Goal: Task Accomplishment & Management: Complete application form

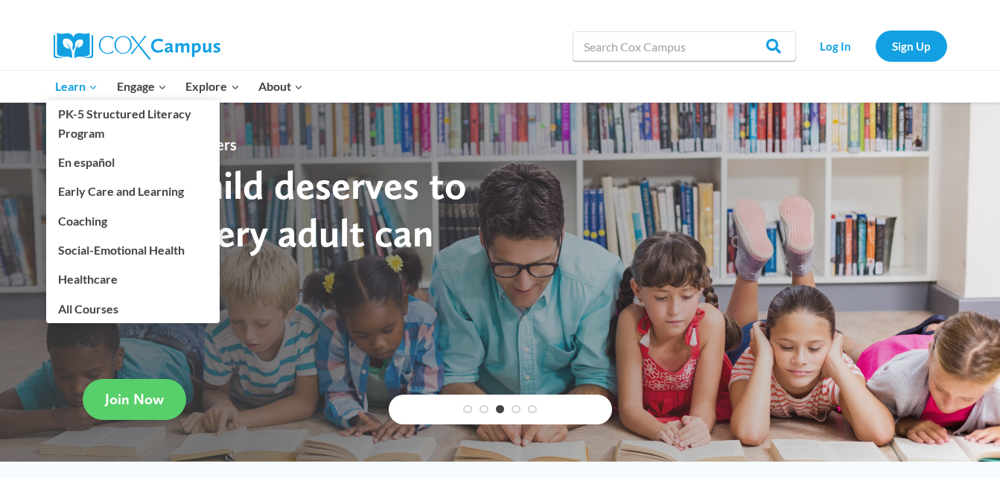
click at [61, 80] on span "Learn Expand" at bounding box center [76, 86] width 42 height 19
click at [95, 191] on link "Early Care and Learning" at bounding box center [132, 191] width 173 height 28
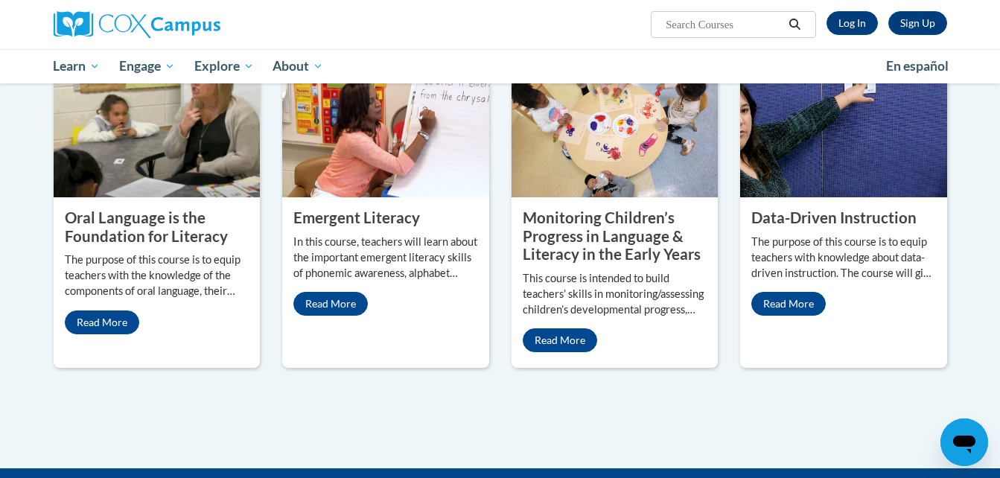
scroll to position [634, 0]
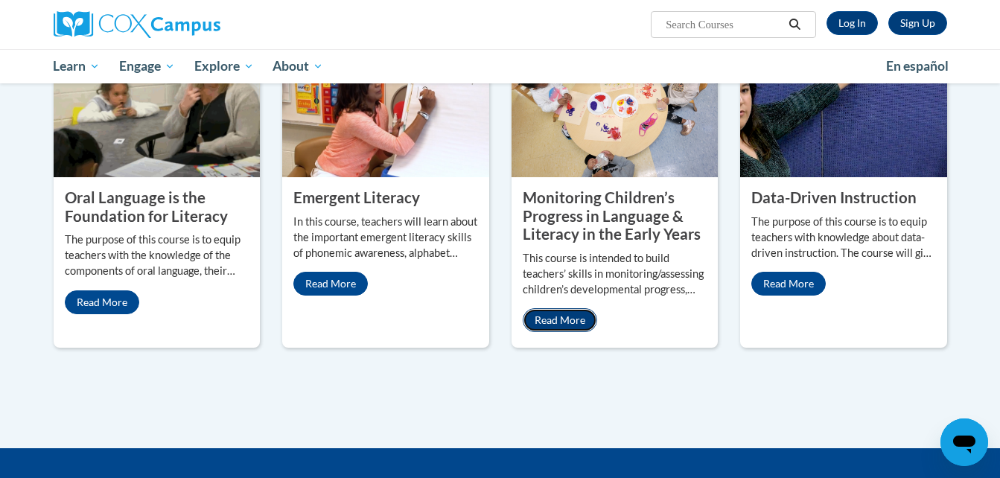
click at [565, 317] on link "Read More" at bounding box center [560, 320] width 74 height 24
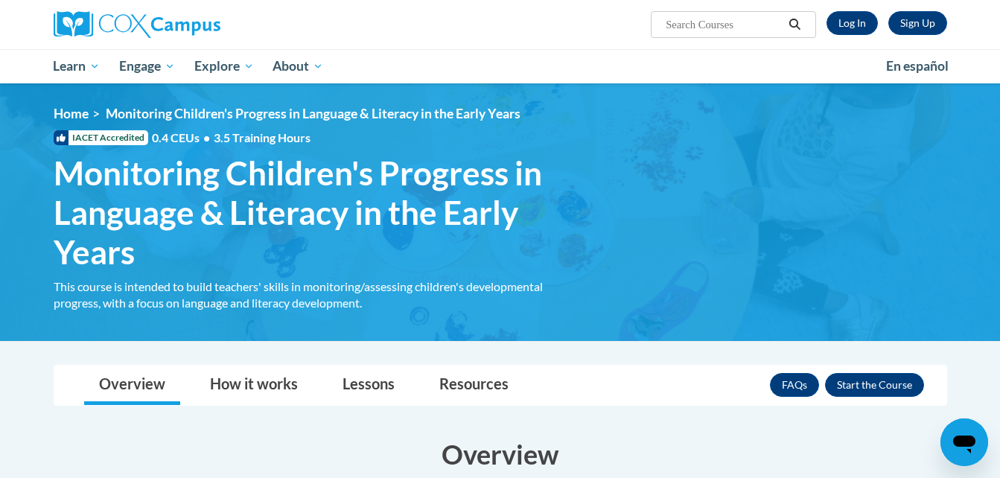
click at [535, 225] on span "Monitoring Children's Progress in Language & Literacy in the Early Years" at bounding box center [311, 212] width 514 height 118
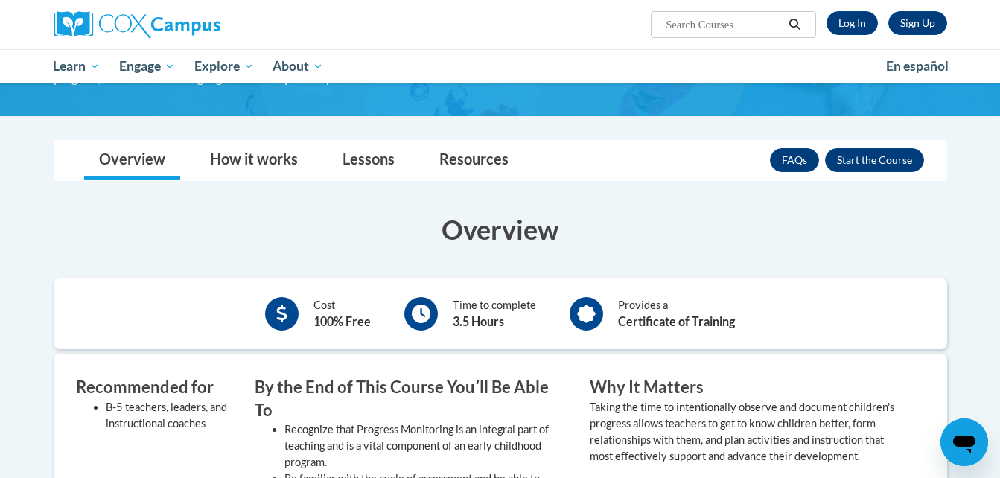
scroll to position [279, 0]
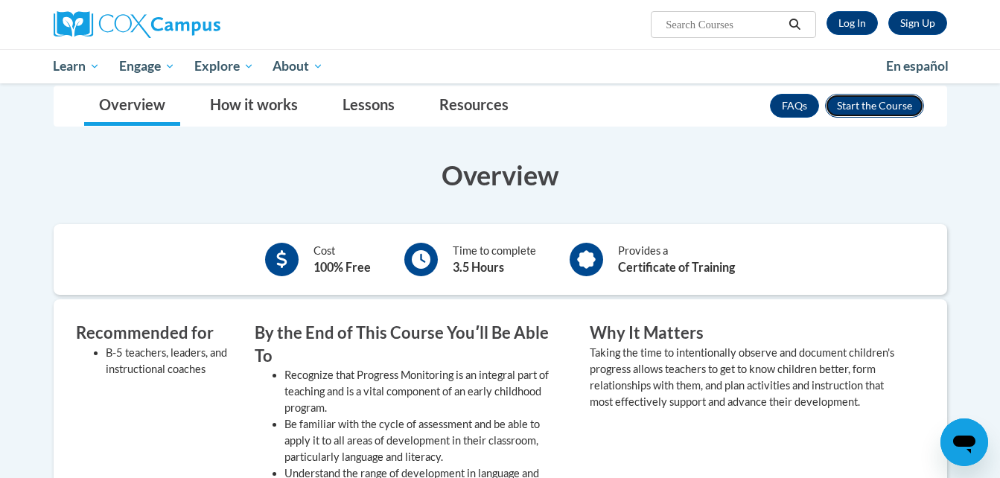
click at [858, 99] on button "Enroll" at bounding box center [874, 106] width 99 height 24
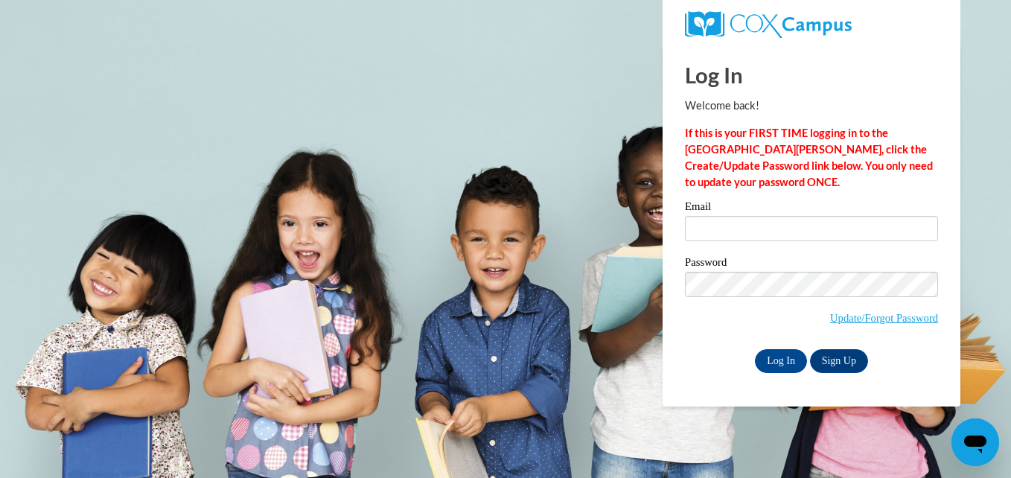
click at [858, 99] on p "Welcome back!" at bounding box center [811, 106] width 253 height 16
click at [733, 208] on label "Email" at bounding box center [811, 208] width 253 height 15
click at [733, 216] on input "Email" at bounding box center [811, 228] width 253 height 25
click at [774, 232] on input "c" at bounding box center [811, 228] width 253 height 25
type input "coleman5044@yahoo.com"
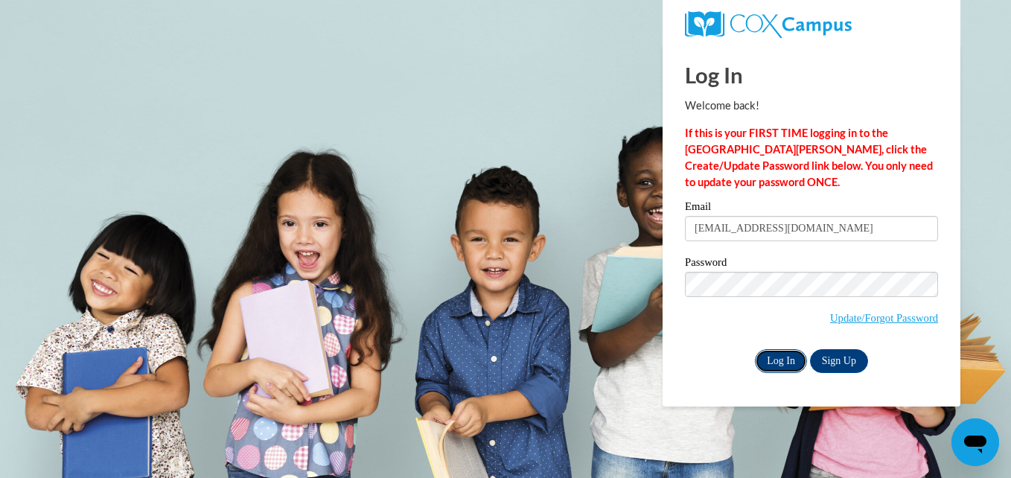
click at [788, 357] on input "Log In" at bounding box center [781, 361] width 52 height 24
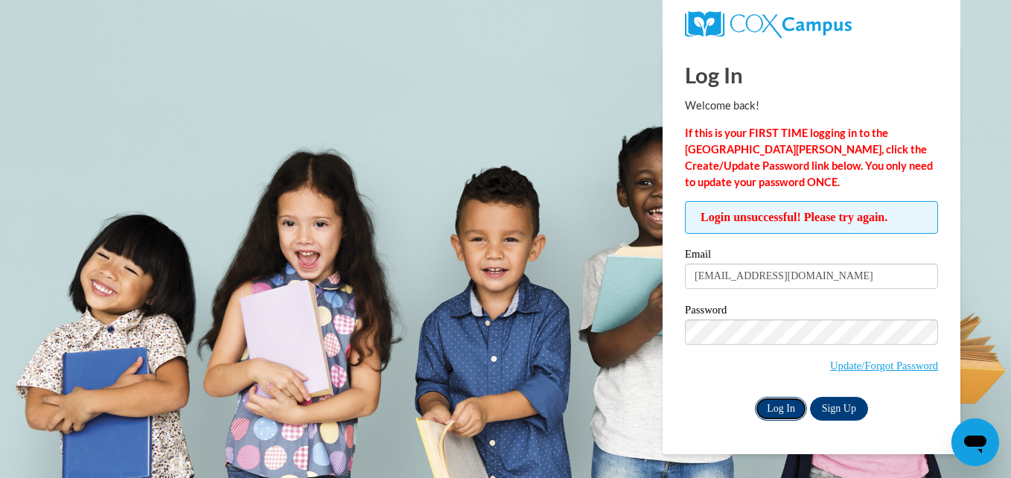
click at [785, 407] on input "Log In" at bounding box center [781, 409] width 52 height 24
drag, startPoint x: 791, startPoint y: 395, endPoint x: 786, endPoint y: 389, distance: 8.1
click at [697, 222] on span "Login unsuccessful! Please try again." at bounding box center [811, 217] width 253 height 33
